Goal: Task Accomplishment & Management: Complete application form

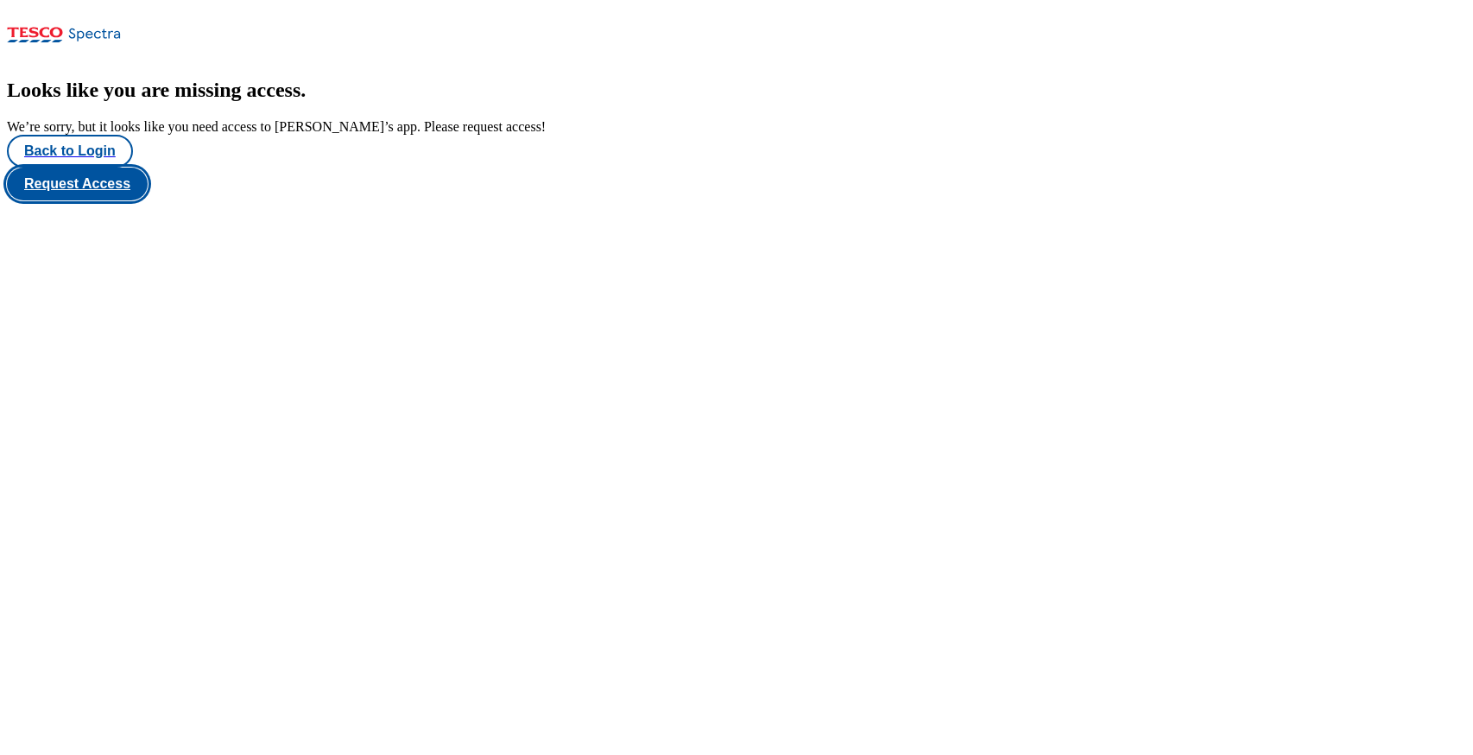
click at [148, 200] on button "Request Access" at bounding box center [77, 183] width 141 height 33
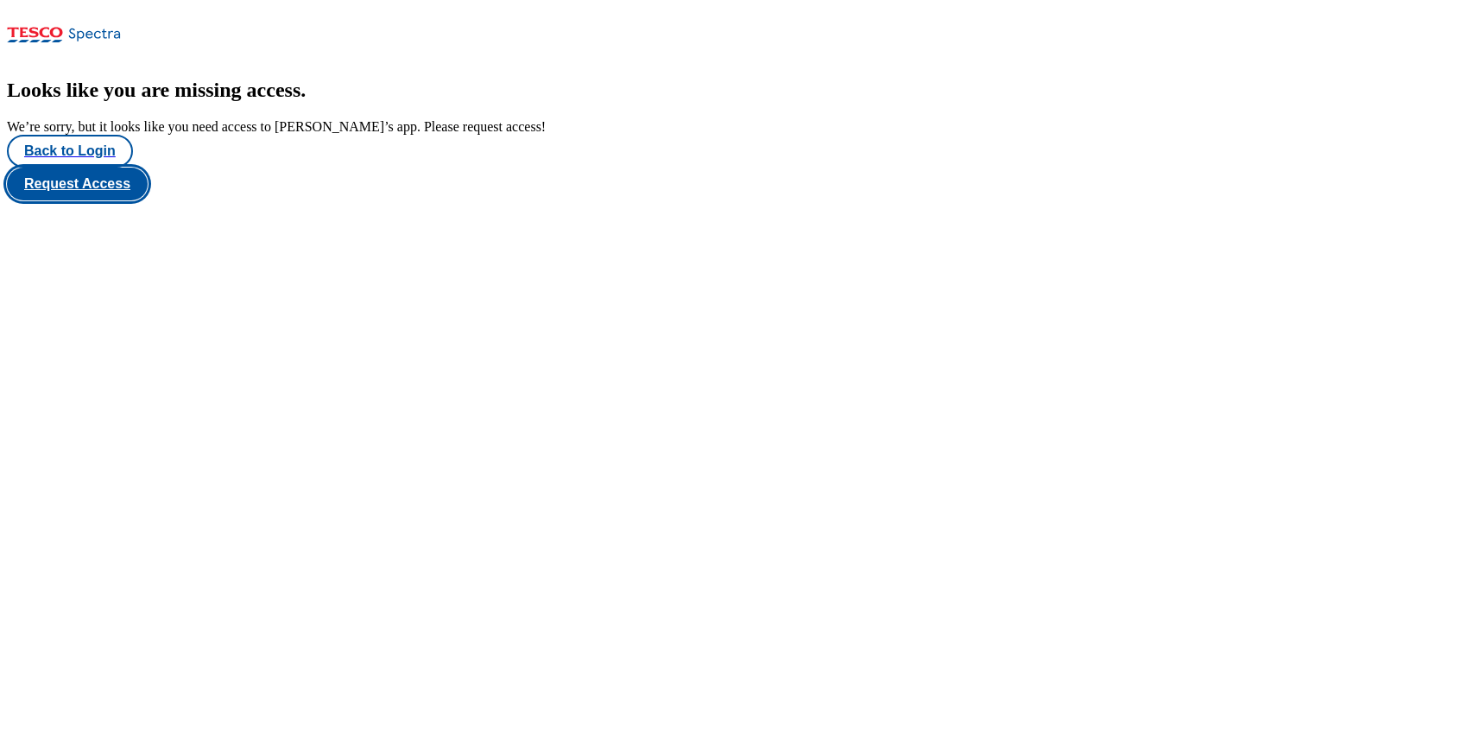
click at [148, 200] on button "Request Access" at bounding box center [77, 183] width 141 height 33
